Goal: Information Seeking & Learning: Learn about a topic

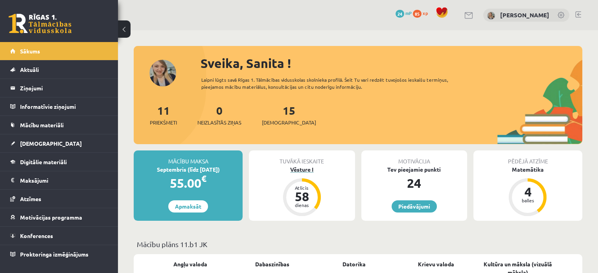
click at [311, 201] on div "58" at bounding box center [302, 196] width 24 height 13
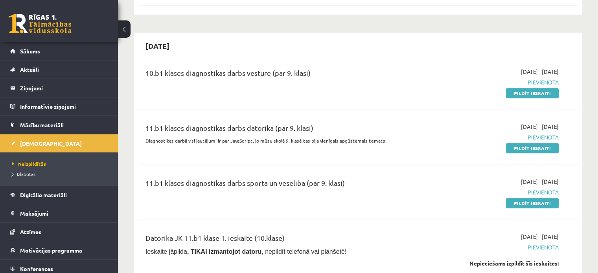
scroll to position [629, 0]
click at [47, 193] on span "Digitālie materiāli" at bounding box center [43, 194] width 47 height 7
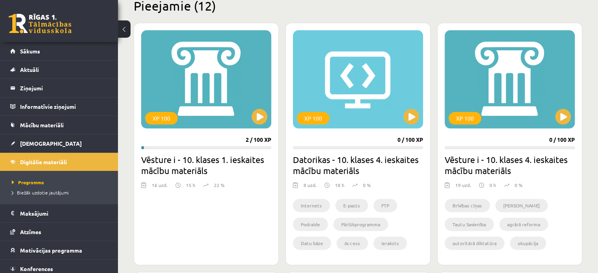
scroll to position [275, 0]
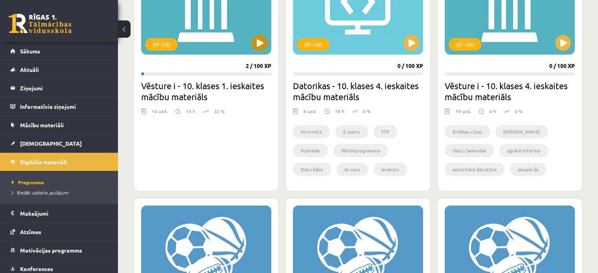
click at [219, 37] on div "XP 100" at bounding box center [206, 5] width 130 height 98
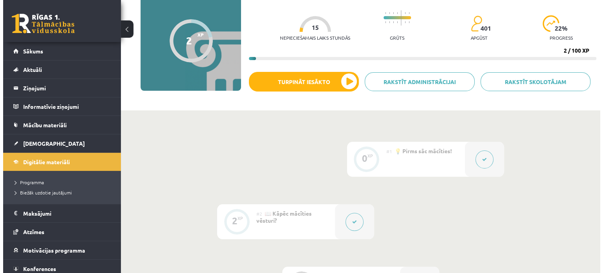
scroll to position [39, 0]
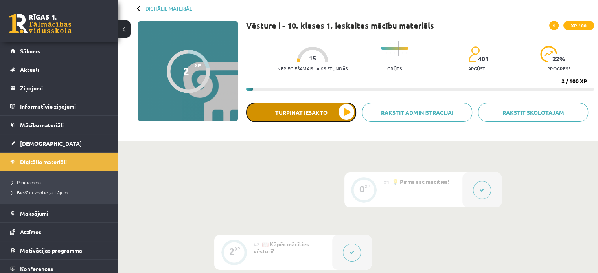
click at [316, 114] on button "Turpināt iesākto" at bounding box center [301, 113] width 110 height 20
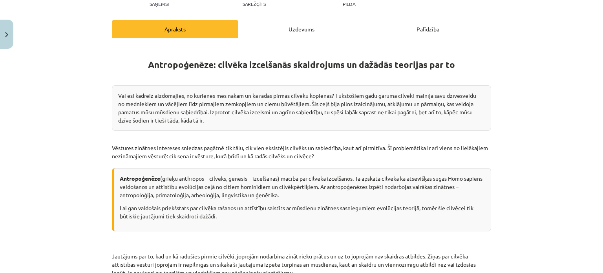
scroll to position [79, 0]
